Goal: Task Accomplishment & Management: Manage account settings

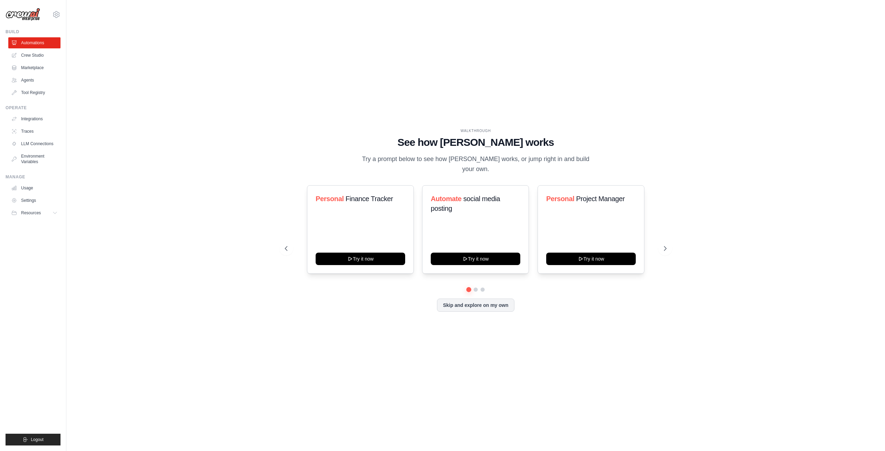
click at [182, 110] on div "WALKTHROUGH See how [PERSON_NAME] works Try a prompt below to see how [PERSON_N…" at bounding box center [475, 225] width 797 height 437
click at [24, 211] on span "Resources" at bounding box center [32, 213] width 20 height 6
click at [30, 222] on span "Documentation" at bounding box center [39, 225] width 28 height 6
click at [164, 126] on div "WALKTHROUGH See how [PERSON_NAME] works Try a prompt below to see how [PERSON_N…" at bounding box center [475, 225] width 797 height 437
click at [64, 14] on div "[EMAIL_ADDRESS][DOMAIN_NAME] Settings Build Automations Crew Studio Marketplace" at bounding box center [33, 225] width 66 height 451
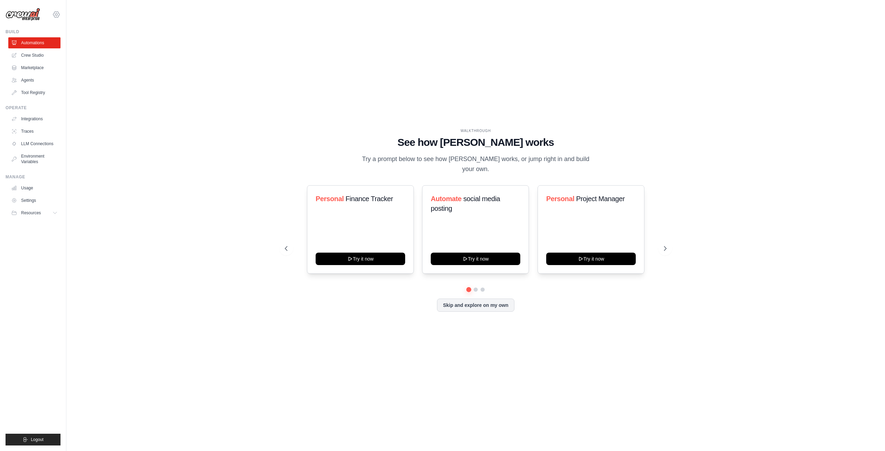
click at [59, 15] on icon at bounding box center [56, 14] width 8 height 8
click at [47, 48] on link "Settings" at bounding box center [56, 46] width 61 height 12
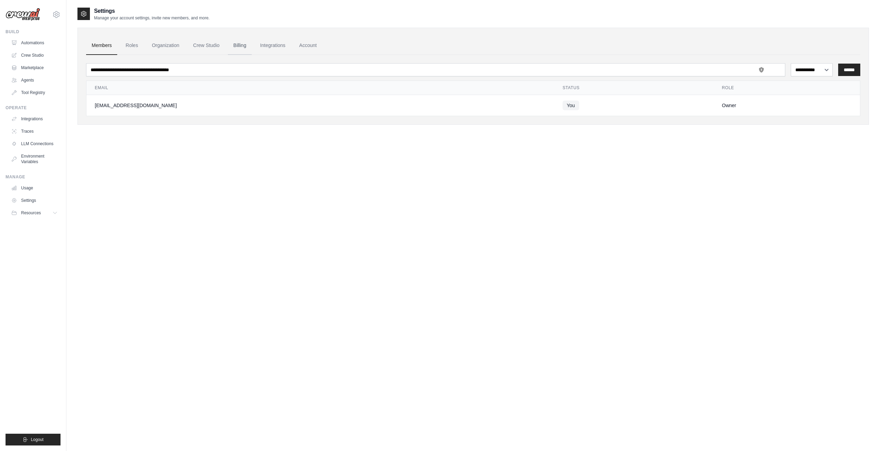
click at [238, 46] on link "Billing" at bounding box center [240, 45] width 24 height 19
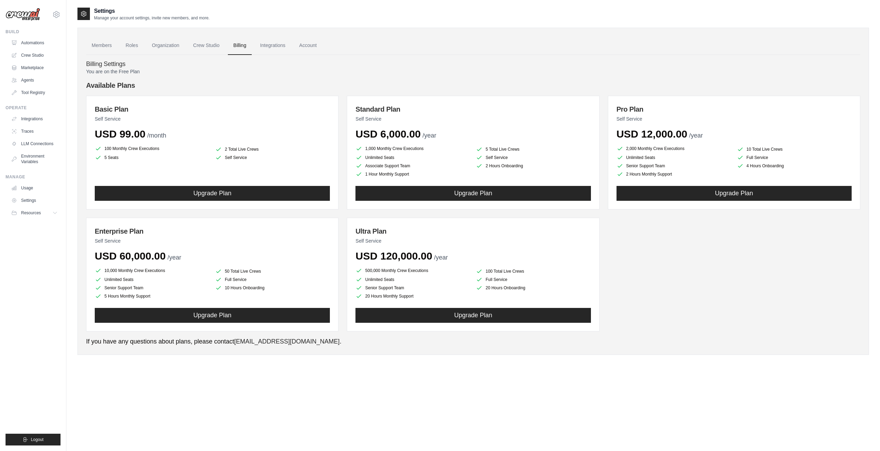
click at [240, 79] on div "You are on the Free Plan Available Plans Basic Plan Self Service USD 99.00 /mon…" at bounding box center [473, 207] width 774 height 278
click at [254, 83] on h4 "Available Plans" at bounding box center [473, 86] width 774 height 10
click at [253, 79] on div "You are on the Free Plan Available Plans Basic Plan Self Service USD 99.00 /mon…" at bounding box center [473, 207] width 774 height 278
click at [243, 77] on div "You are on the Free Plan Available Plans Basic Plan Self Service USD 99.00 /mon…" at bounding box center [473, 207] width 774 height 278
click at [242, 73] on p "You are on the Free Plan" at bounding box center [473, 71] width 774 height 7
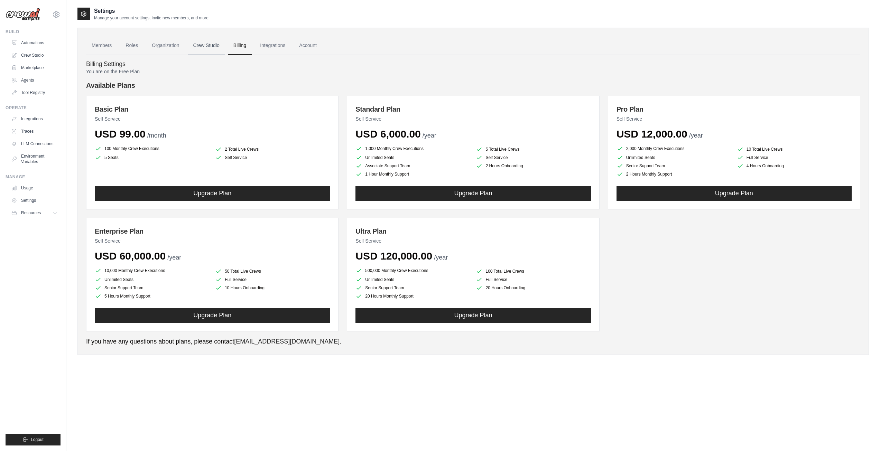
click at [206, 45] on link "Crew Studio" at bounding box center [206, 45] width 37 height 19
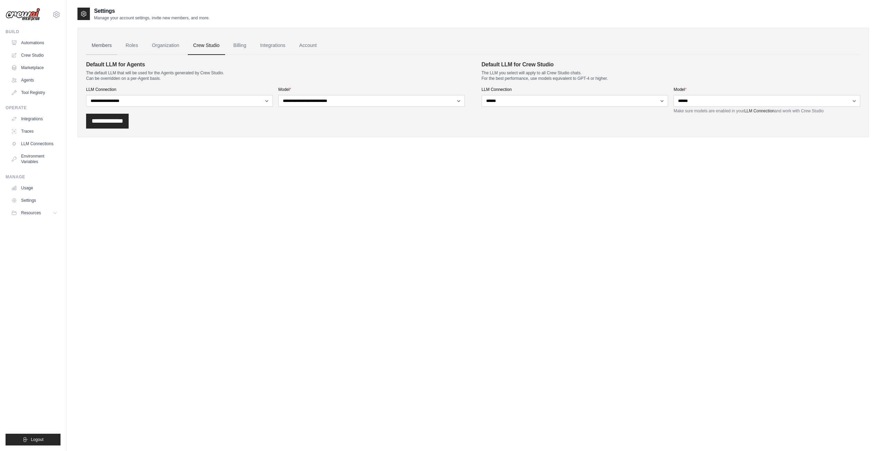
click at [99, 43] on link "Members" at bounding box center [101, 45] width 31 height 19
